Goal: Communication & Community: Answer question/provide support

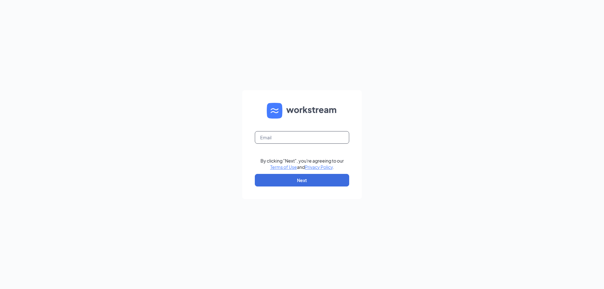
click at [275, 142] on input "text" at bounding box center [302, 137] width 94 height 13
type input "[PERSON_NAME][EMAIL_ADDRESS][PERSON_NAME][DOMAIN_NAME]"
click at [311, 180] on button "Next" at bounding box center [302, 180] width 94 height 13
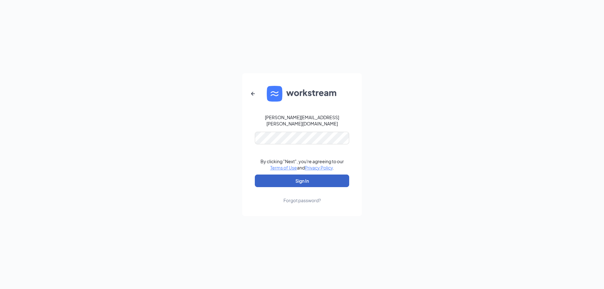
click at [313, 178] on button "Sign In" at bounding box center [302, 181] width 94 height 13
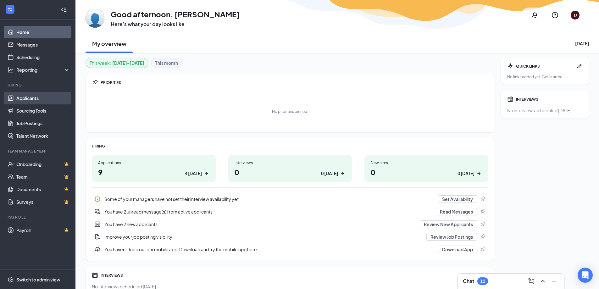
click at [36, 100] on link "Applicants" at bounding box center [43, 98] width 54 height 13
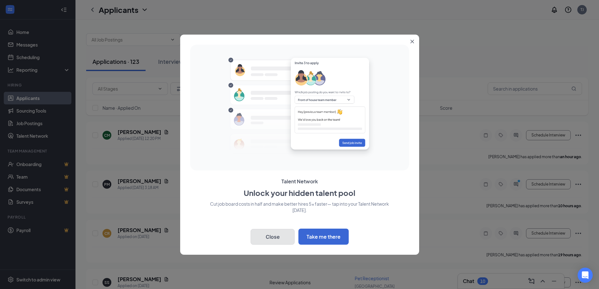
click at [279, 235] on button "Close" at bounding box center [273, 237] width 44 height 16
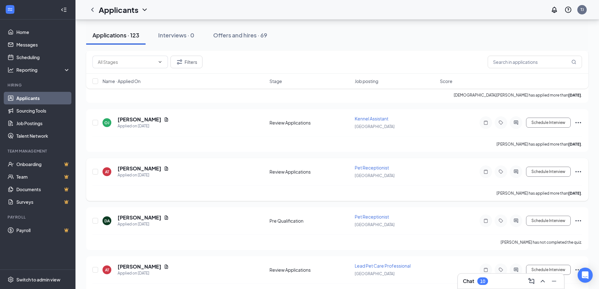
scroll to position [629, 0]
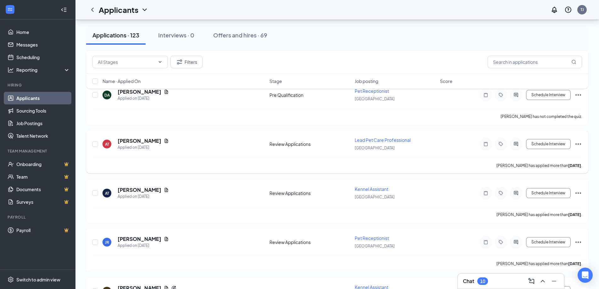
click at [373, 139] on span "Lead Pet Care Professional" at bounding box center [383, 140] width 56 height 6
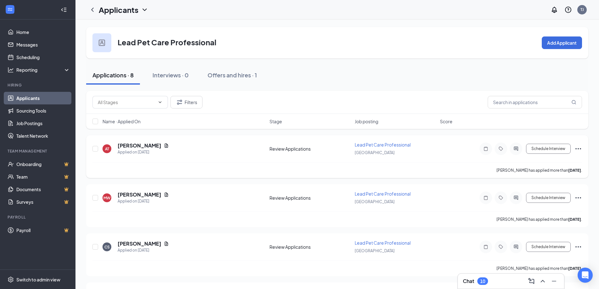
click at [376, 144] on span "Lead Pet Care Professional" at bounding box center [383, 145] width 56 height 6
click at [380, 144] on span "Lead Pet Care Professional" at bounding box center [383, 145] width 56 height 6
click at [142, 146] on h5 "[PERSON_NAME]" at bounding box center [140, 145] width 44 height 7
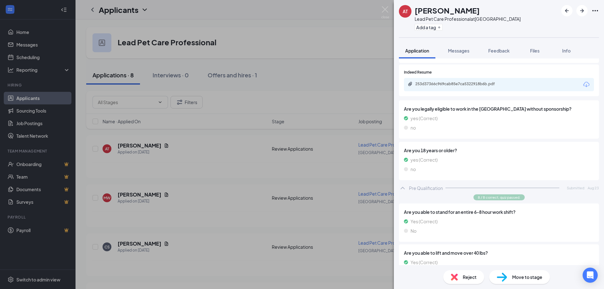
scroll to position [11, 0]
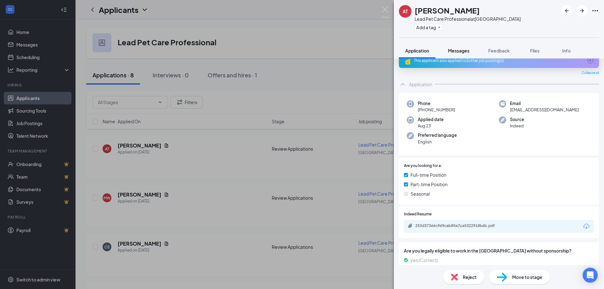
drag, startPoint x: 457, startPoint y: 47, endPoint x: 460, endPoint y: 52, distance: 5.5
click at [457, 47] on button "Messages" at bounding box center [459, 51] width 34 height 16
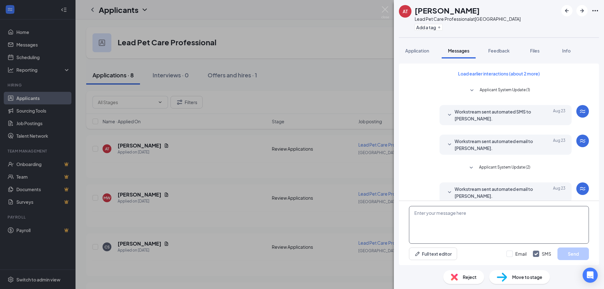
click at [429, 209] on textarea at bounding box center [499, 225] width 180 height 38
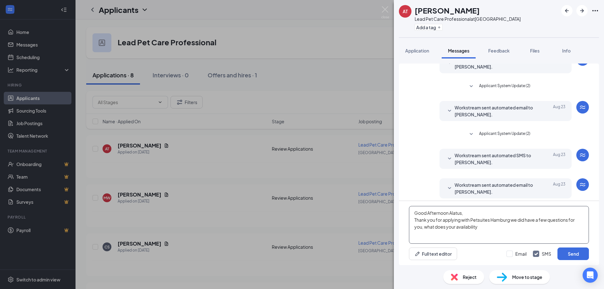
scroll to position [86, 0]
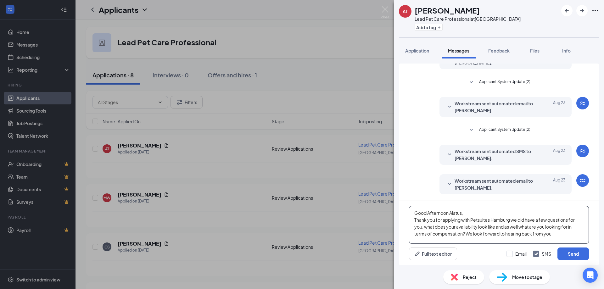
type textarea "Good Afternoon Alatus, Thank you for applying with Petsuites Hamburg we did hav…"
click at [576, 233] on textarea "Good Afternoon Alatus, Thank you for applying with Petsuites Hamburg we did hav…" at bounding box center [499, 225] width 180 height 38
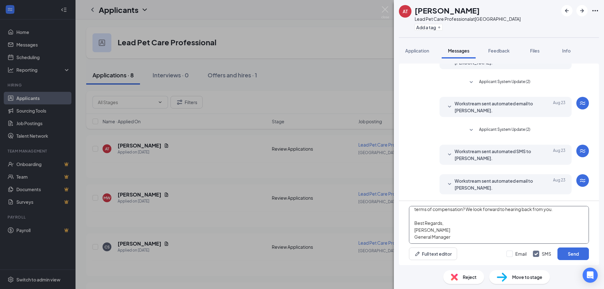
scroll to position [0, 0]
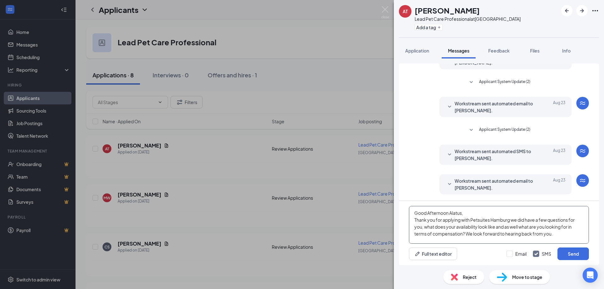
drag, startPoint x: 458, startPoint y: 238, endPoint x: 370, endPoint y: 189, distance: 100.2
click at [370, 189] on div "AT Alatus Tuomisto Lead Pet Care Professional at [GEOGRAPHIC_DATA] Add a tag Ap…" at bounding box center [302, 144] width 604 height 289
type textarea "Good Afternoon Alatus, Thank you for applying with Petsuites Hamburg we did hav…"
click at [579, 255] on button "Send" at bounding box center [572, 254] width 31 height 13
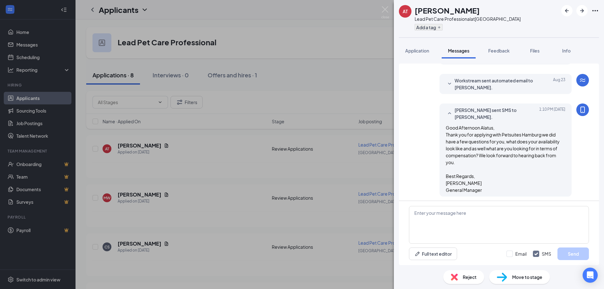
scroll to position [188, 0]
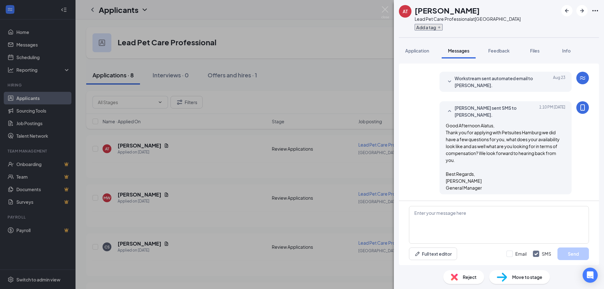
click at [437, 26] on button "Add a tag" at bounding box center [429, 27] width 28 height 7
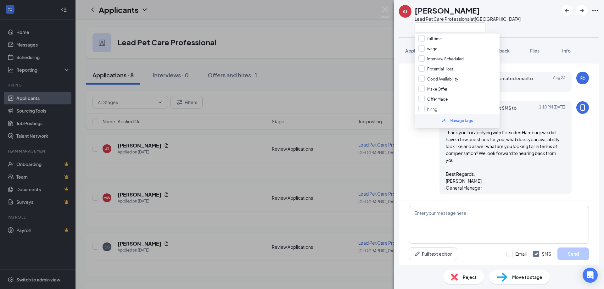
scroll to position [63, 0]
click at [439, 22] on div "[PERSON_NAME] Lead Pet Care Professional at [GEOGRAPHIC_DATA]" at bounding box center [468, 18] width 106 height 27
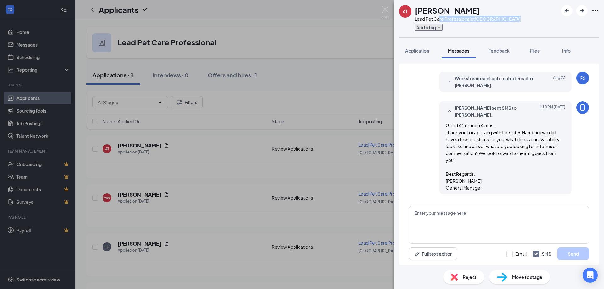
click at [436, 29] on button "Add a tag" at bounding box center [429, 27] width 28 height 7
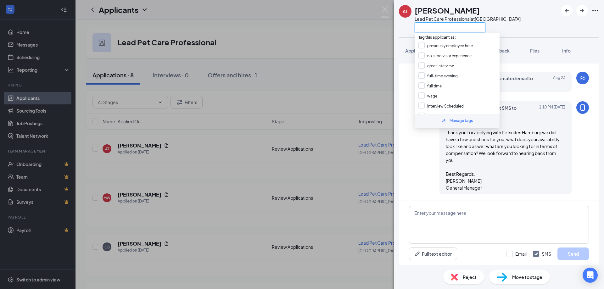
click at [435, 29] on input "text" at bounding box center [450, 27] width 71 height 10
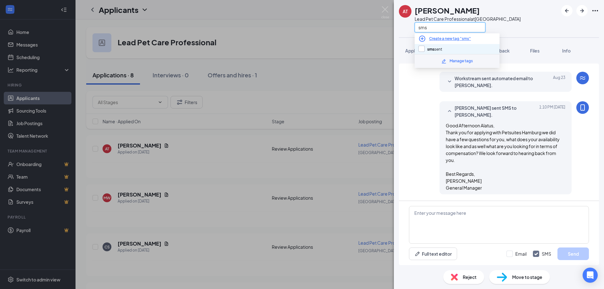
type input "sms"
click at [423, 47] on input "sms sent" at bounding box center [430, 49] width 24 height 7
checkbox input "true"
drag, startPoint x: 517, startPoint y: 19, endPoint x: 533, endPoint y: 47, distance: 32.1
click at [518, 19] on div "AT Alatus Tuomisto Lead Pet Care Professional at [GEOGRAPHIC_DATA] sms" at bounding box center [499, 18] width 210 height 37
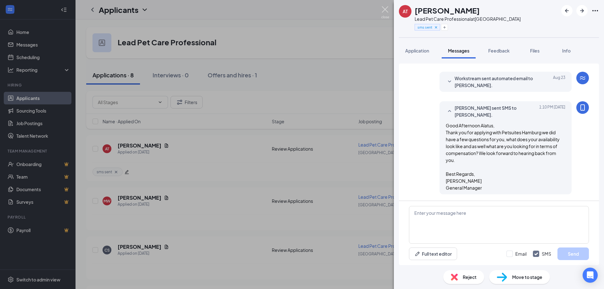
drag, startPoint x: 387, startPoint y: 12, endPoint x: 359, endPoint y: 54, distance: 50.9
click at [387, 12] on img at bounding box center [385, 12] width 8 height 12
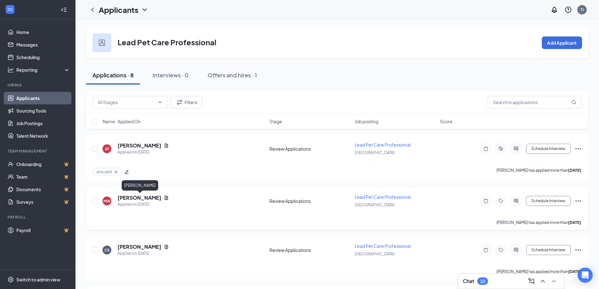
click at [154, 198] on h5 "[PERSON_NAME]" at bounding box center [140, 197] width 44 height 7
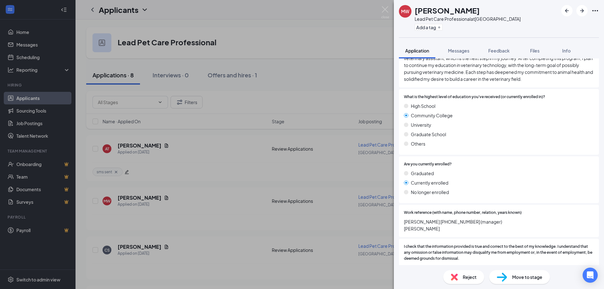
scroll to position [785, 0]
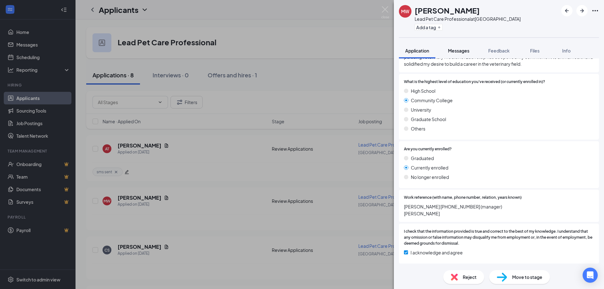
click at [461, 50] on span "Messages" at bounding box center [458, 51] width 21 height 6
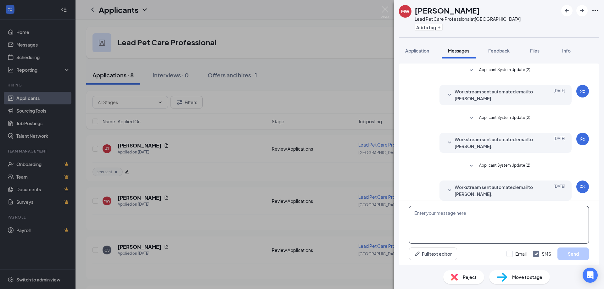
click at [424, 210] on textarea at bounding box center [499, 225] width 180 height 38
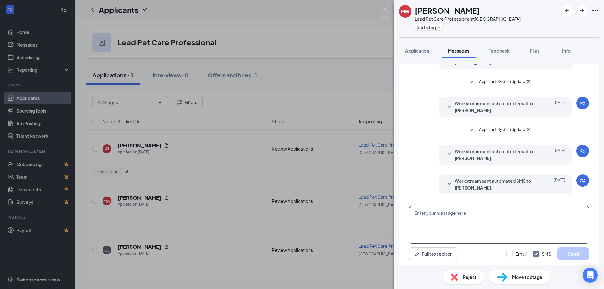
paste textarea "Good Afternoon Alatus, Thank you for applying with Petsuites Hamburg we did hav…"
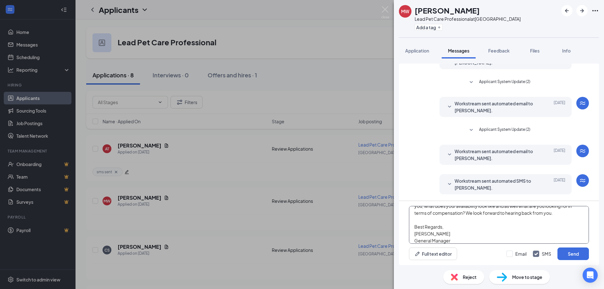
scroll to position [0, 0]
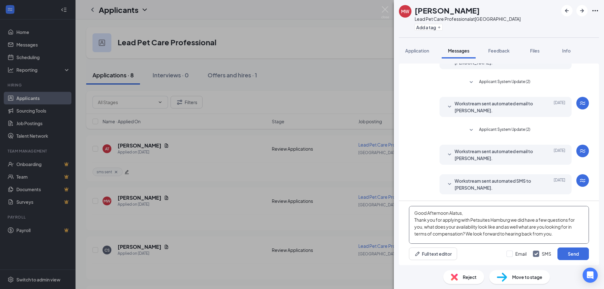
click at [454, 214] on textarea "Good Afternoon Alatus, Thank you for applying with Petsuites Hamburg we did hav…" at bounding box center [499, 225] width 180 height 38
click at [461, 211] on textarea "Good [PERSON_NAME], Thank you for applying with Petsuites Hamburg we did have a…" at bounding box center [499, 225] width 180 height 38
type textarea "Good [PERSON_NAME], Thank you for applying with Petsuites Hamburg we did have a…"
click at [567, 256] on button "Send" at bounding box center [572, 254] width 31 height 13
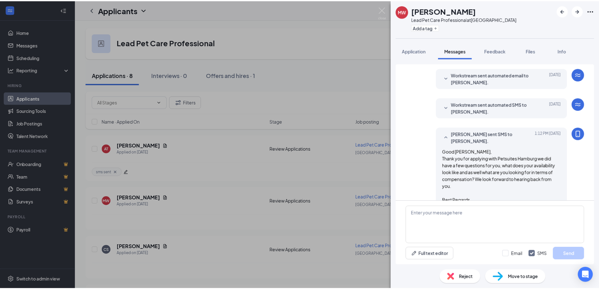
scroll to position [138, 0]
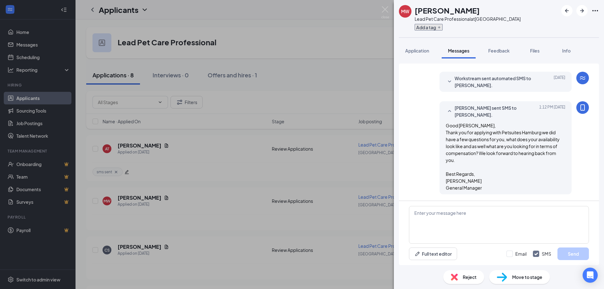
click at [436, 27] on button "Add a tag" at bounding box center [429, 27] width 28 height 7
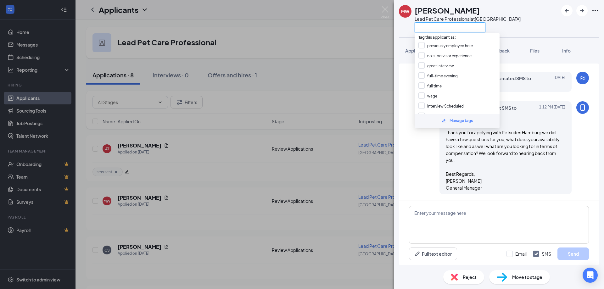
click at [428, 31] on input "text" at bounding box center [450, 27] width 71 height 10
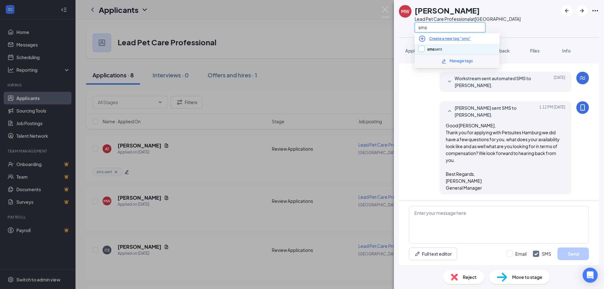
type input "sms"
click at [419, 51] on input "sms sent" at bounding box center [430, 49] width 24 height 7
checkbox input "true"
click at [510, 16] on div "[PERSON_NAME] Lead Pet Care Professional at [GEOGRAPHIC_DATA] sms" at bounding box center [499, 18] width 210 height 37
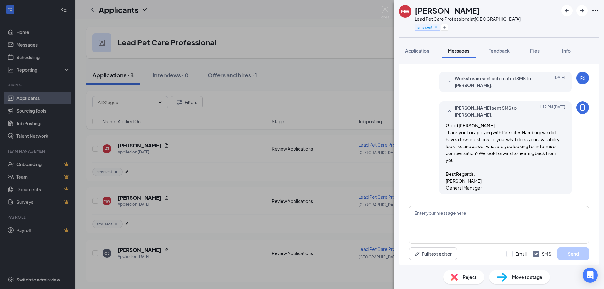
click at [390, 11] on div "[PERSON_NAME] Lead Pet Care Professional at [GEOGRAPHIC_DATA] sms sent Applicat…" at bounding box center [302, 144] width 604 height 289
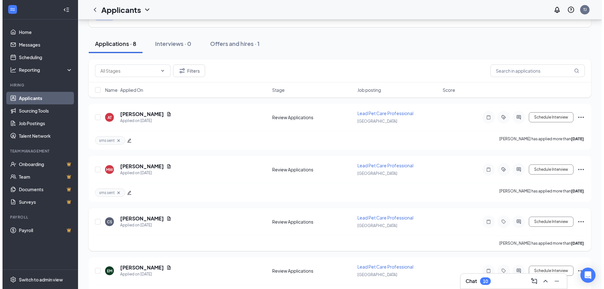
scroll to position [63, 0]
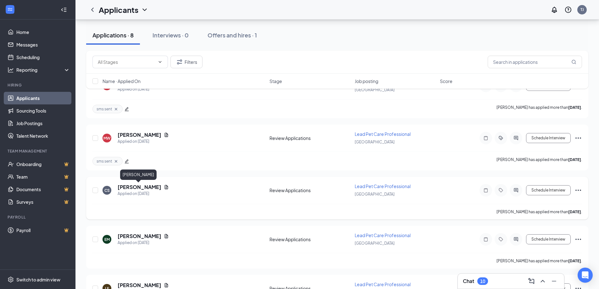
click at [141, 186] on h5 "[PERSON_NAME]" at bounding box center [140, 187] width 44 height 7
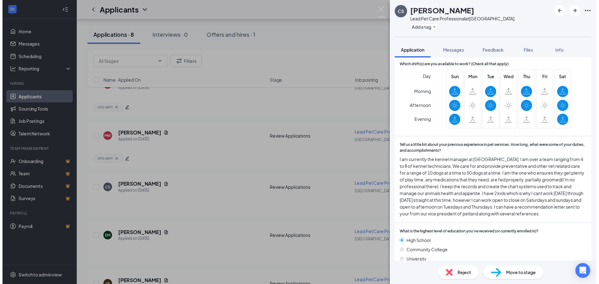
scroll to position [629, 0]
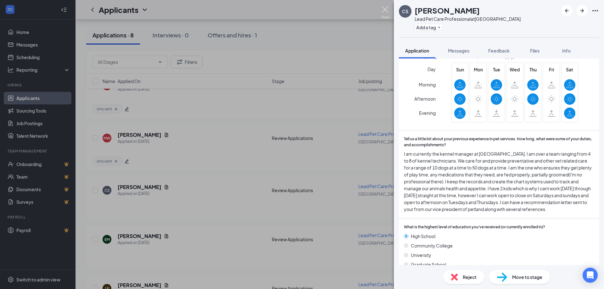
click at [387, 9] on img at bounding box center [385, 12] width 8 height 12
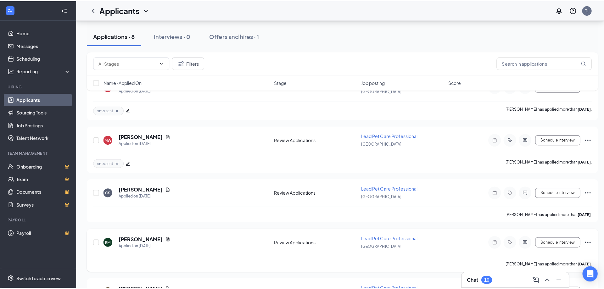
scroll to position [94, 0]
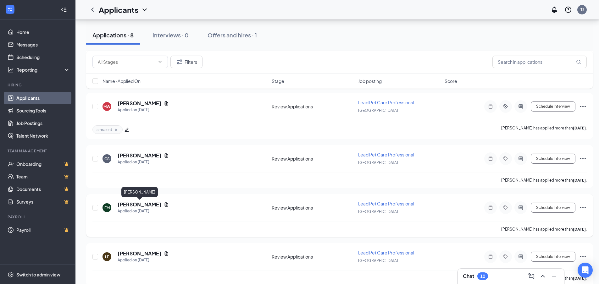
click at [148, 203] on h5 "[PERSON_NAME]" at bounding box center [140, 204] width 44 height 7
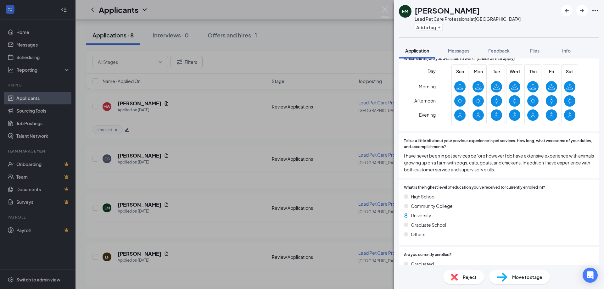
scroll to position [660, 0]
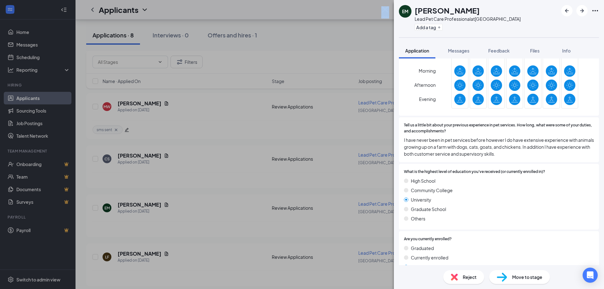
click at [389, 12] on div "[PERSON_NAME] Lead Pet Care Professional at [GEOGRAPHIC_DATA] Add a tag Applica…" at bounding box center [302, 144] width 604 height 289
drag, startPoint x: 387, startPoint y: 9, endPoint x: 346, endPoint y: 106, distance: 104.9
click at [386, 10] on img at bounding box center [385, 12] width 8 height 12
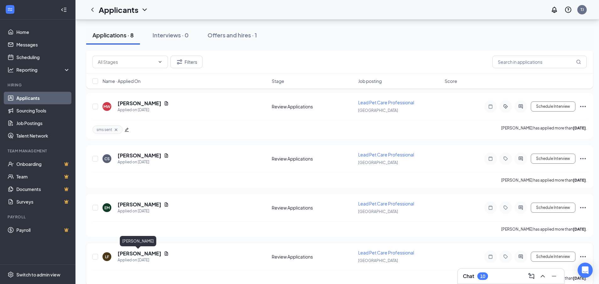
click at [142, 253] on h5 "[PERSON_NAME]" at bounding box center [140, 253] width 44 height 7
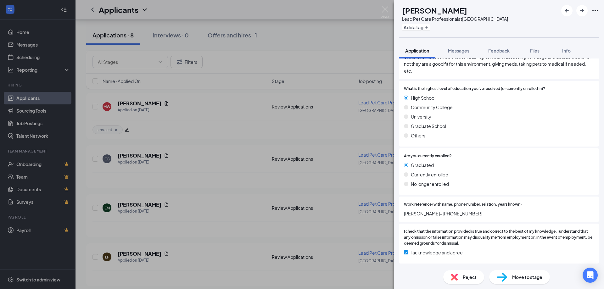
scroll to position [628, 0]
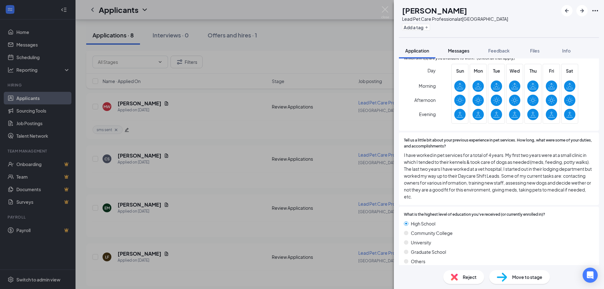
click at [465, 48] on button "Messages" at bounding box center [459, 51] width 34 height 16
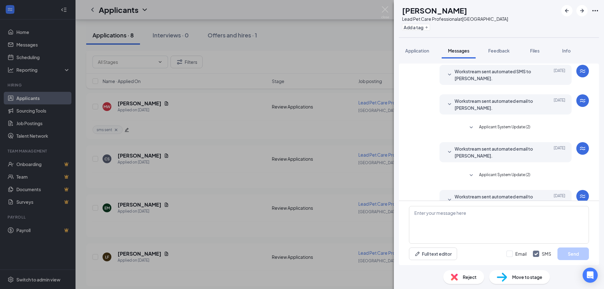
scroll to position [97, 0]
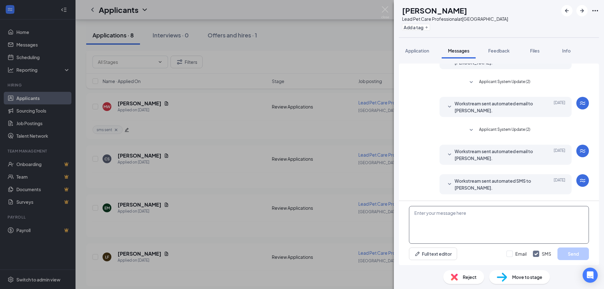
click at [440, 215] on textarea at bounding box center [499, 225] width 180 height 38
paste textarea "Good Afternoon Alatus, Thank you for applying with Petsuites Hamburg we did hav…"
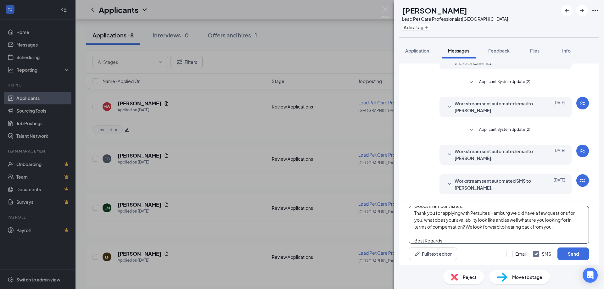
scroll to position [0, 0]
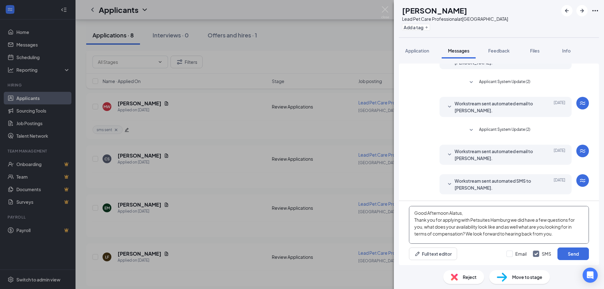
click at [449, 216] on textarea "Good Afternoon Alatus, Thank you for applying with Petsuites Hamburg we did hav…" at bounding box center [499, 225] width 180 height 38
click at [452, 214] on textarea "Good Afternoon Alatus, Thank you for applying with Petsuites Hamburg we did hav…" at bounding box center [499, 225] width 180 height 38
type textarea "Good Afternoon Laken, Thank you for applying with Petsuites Hamburg we did have…"
click at [561, 251] on button "Send" at bounding box center [572, 254] width 31 height 13
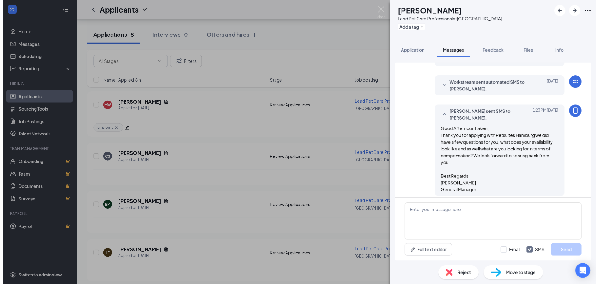
scroll to position [199, 0]
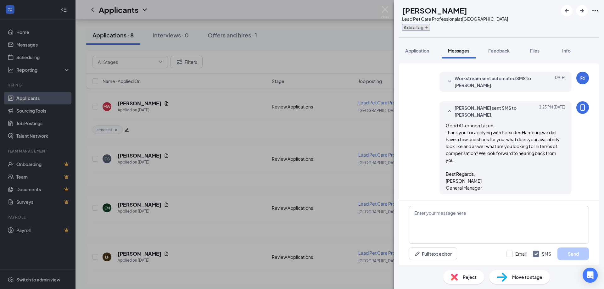
click at [424, 26] on button "Add a tag" at bounding box center [416, 27] width 28 height 7
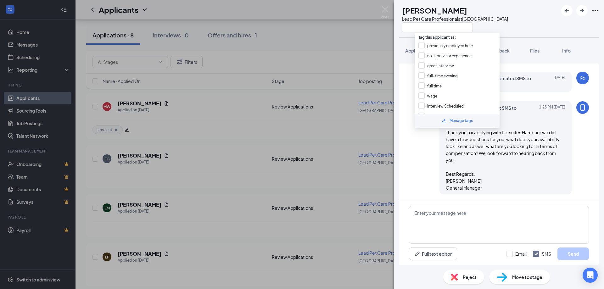
click at [431, 34] on span "Tag this applicant as:" at bounding box center [437, 36] width 45 height 10
click at [429, 26] on input "text" at bounding box center [437, 27] width 71 height 10
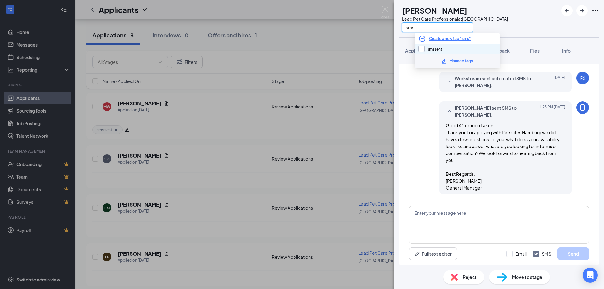
type input "sms"
click at [437, 49] on input "sms sent" at bounding box center [430, 49] width 24 height 7
checkbox input "true"
drag, startPoint x: 528, startPoint y: 14, endPoint x: 511, endPoint y: 22, distance: 19.1
click at [528, 13] on div "[PERSON_NAME] Lead Pet Care Professional at [GEOGRAPHIC_DATA] sms" at bounding box center [499, 18] width 210 height 37
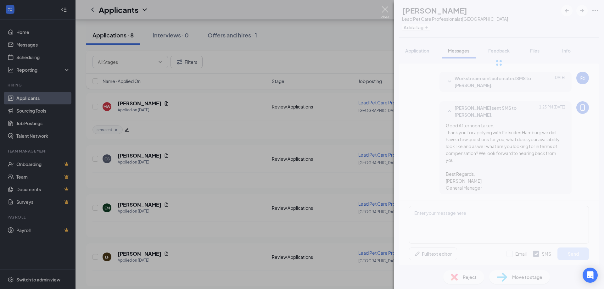
click at [382, 11] on img at bounding box center [385, 12] width 8 height 12
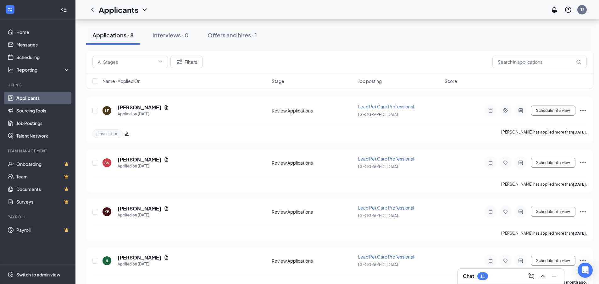
scroll to position [252, 0]
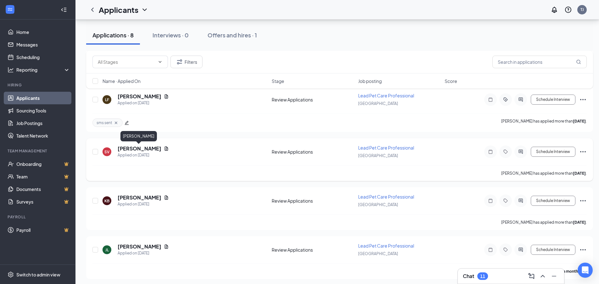
click at [148, 150] on h5 "[PERSON_NAME]" at bounding box center [140, 148] width 44 height 7
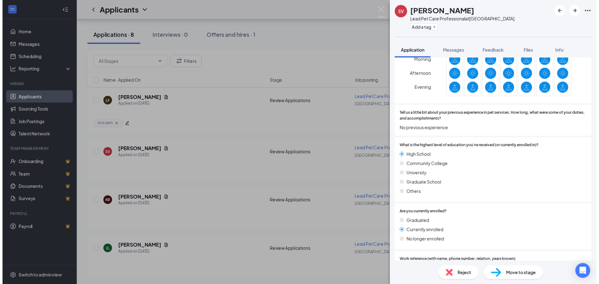
scroll to position [692, 0]
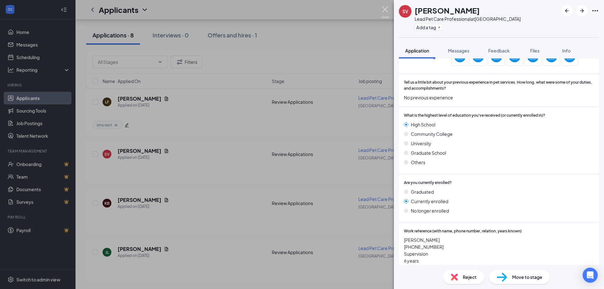
click at [384, 8] on img at bounding box center [385, 12] width 8 height 12
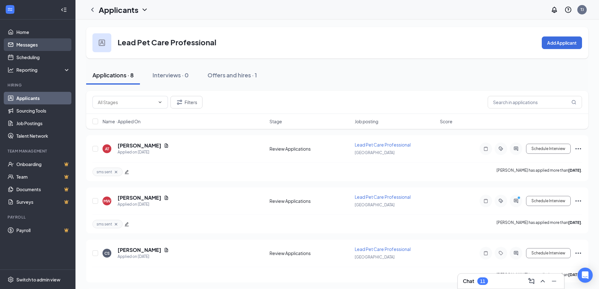
click at [33, 46] on link "Messages" at bounding box center [43, 44] width 54 height 13
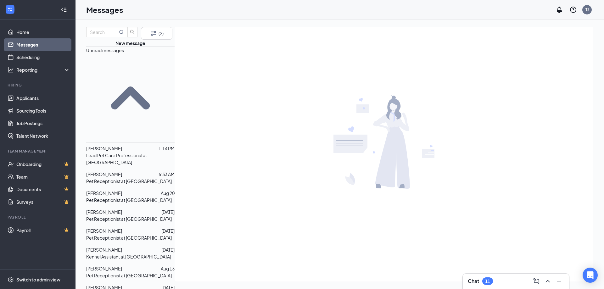
click at [124, 152] on p "Lead Pet Care Professional at [GEOGRAPHIC_DATA]" at bounding box center [130, 159] width 88 height 14
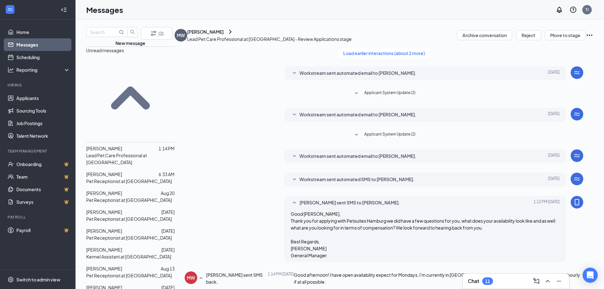
scroll to position [110, 0]
type textarea "Great would you be able to come in [DATE] at 10am for an in person interview?"
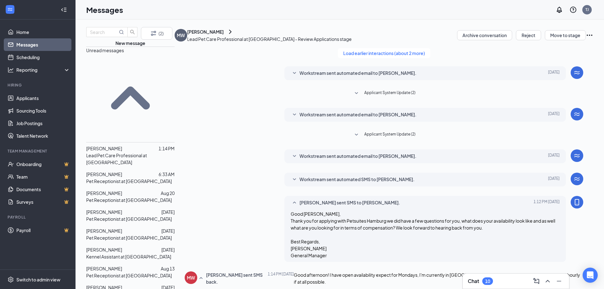
scroll to position [144, 0]
click at [104, 171] on span "[PERSON_NAME]" at bounding box center [104, 174] width 36 height 6
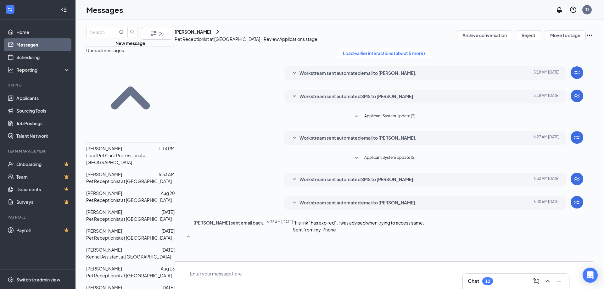
scroll to position [83, 0]
drag, startPoint x: 131, startPoint y: 121, endPoint x: 133, endPoint y: 144, distance: 23.4
click at [131, 190] on div at bounding box center [141, 193] width 39 height 7
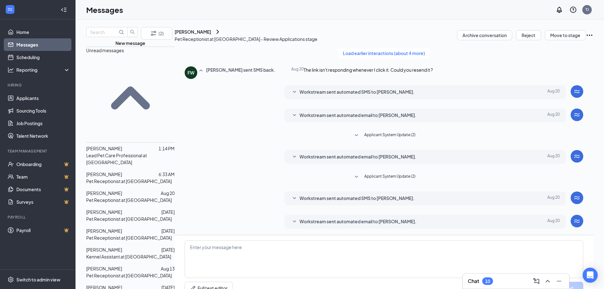
scroll to position [51, 0]
drag, startPoint x: 114, startPoint y: 134, endPoint x: 122, endPoint y: 145, distance: 13.4
click at [114, 206] on div "[PERSON_NAME] [DATE] Pet Receptionist at [GEOGRAPHIC_DATA]" at bounding box center [130, 215] width 88 height 19
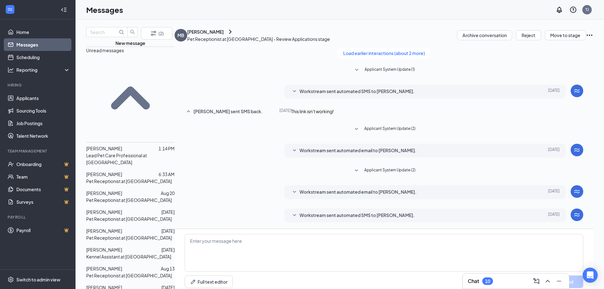
scroll to position [46, 0]
click at [118, 234] on p "Pet Receptionist at [GEOGRAPHIC_DATA]" at bounding box center [129, 237] width 86 height 7
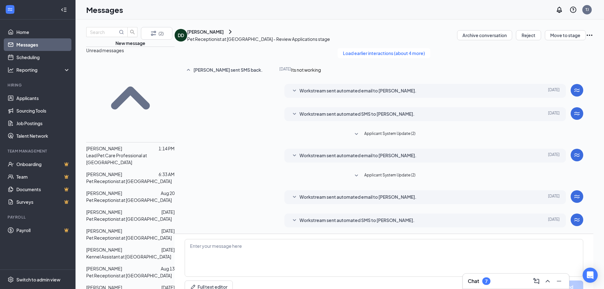
scroll to position [51, 0]
click at [122, 247] on span "[PERSON_NAME]" at bounding box center [104, 250] width 36 height 6
click at [120, 272] on p "Pet Receptionist at [GEOGRAPHIC_DATA]" at bounding box center [129, 275] width 86 height 7
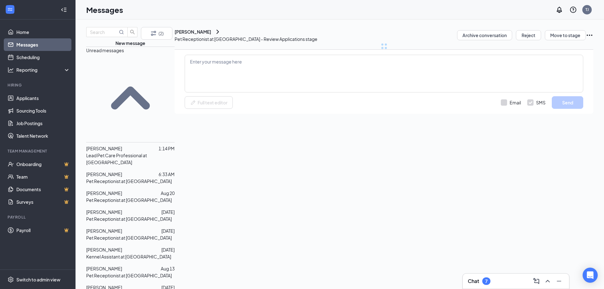
click at [118, 285] on span "[PERSON_NAME]" at bounding box center [104, 288] width 36 height 6
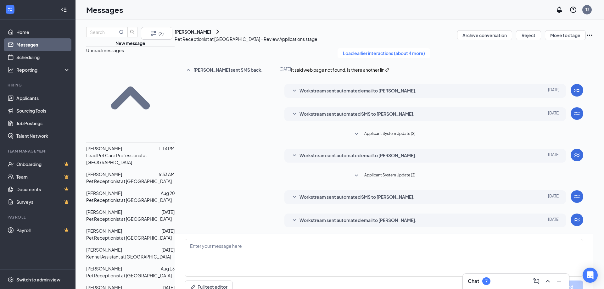
scroll to position [51, 0]
click at [26, 45] on link "Messages" at bounding box center [43, 44] width 54 height 13
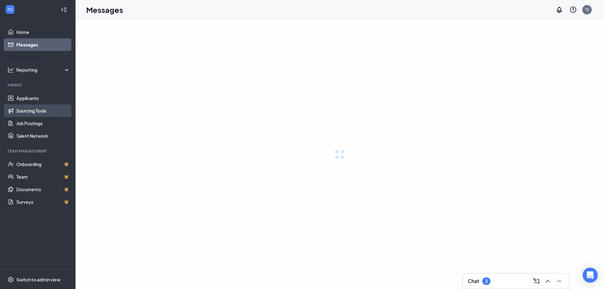
click at [35, 99] on link "Applicants" at bounding box center [43, 98] width 54 height 13
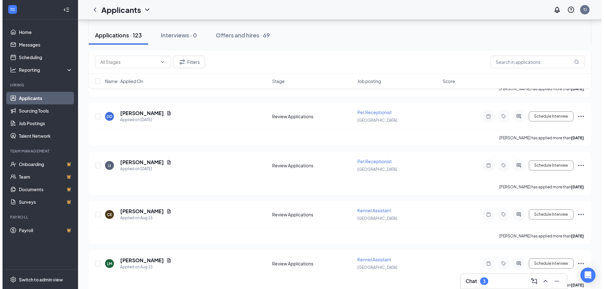
scroll to position [2107, 0]
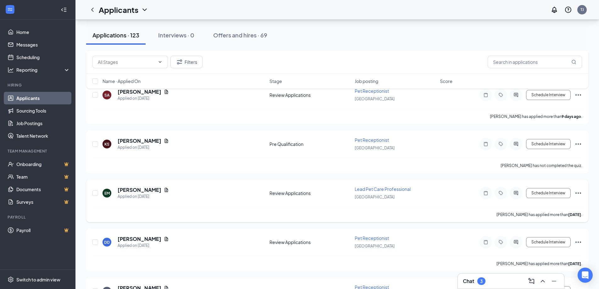
click at [146, 191] on h5 "[PERSON_NAME]" at bounding box center [140, 190] width 44 height 7
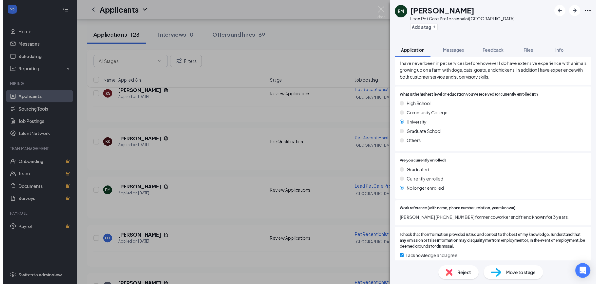
scroll to position [743, 0]
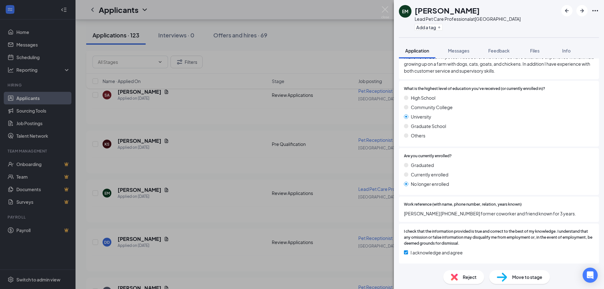
click at [390, 14] on div "[PERSON_NAME] Lead Pet Care Professional at [GEOGRAPHIC_DATA] Add a tag Applica…" at bounding box center [302, 144] width 604 height 289
click at [387, 14] on img at bounding box center [385, 12] width 8 height 12
click at [384, 12] on img at bounding box center [385, 12] width 8 height 12
click at [383, 9] on img at bounding box center [385, 12] width 8 height 12
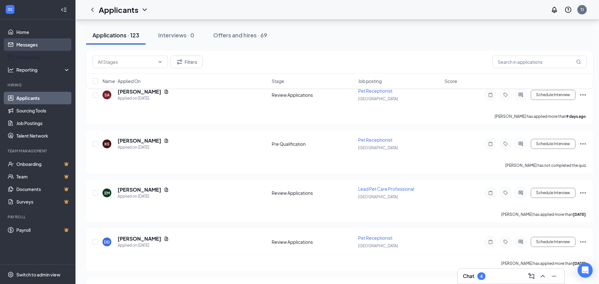
click at [29, 47] on link "Messages" at bounding box center [43, 44] width 54 height 13
click at [28, 43] on link "Messages" at bounding box center [43, 44] width 54 height 13
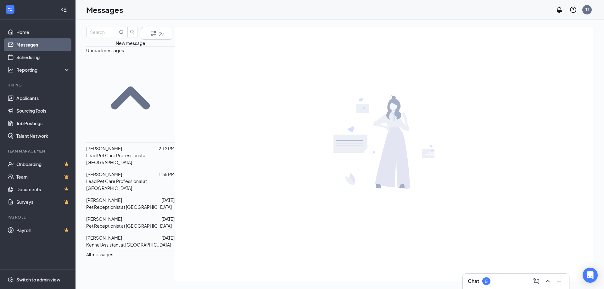
click at [114, 152] on p "Lead Pet Care Professional at [GEOGRAPHIC_DATA]" at bounding box center [130, 159] width 88 height 14
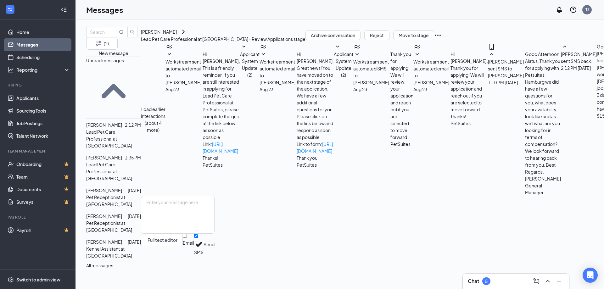
scroll to position [124, 0]
click at [131, 161] on p "Lead Pet Care Professional at [GEOGRAPHIC_DATA]" at bounding box center [113, 171] width 55 height 21
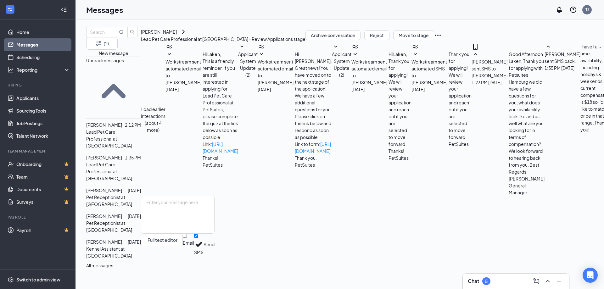
scroll to position [110, 0]
